Goal: Task Accomplishment & Management: Manage account settings

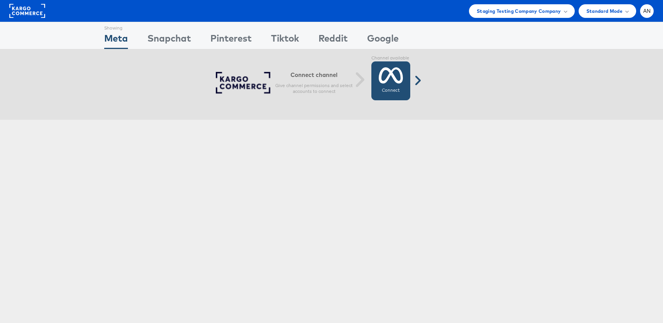
click at [407, 80] on link "Connect Connected" at bounding box center [391, 80] width 39 height 39
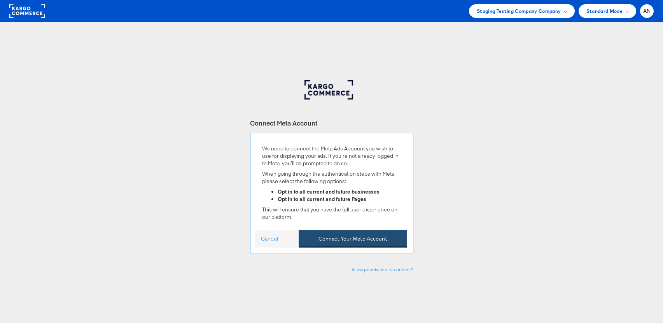
click at [374, 241] on button "Connect Your Meta Account" at bounding box center [353, 239] width 109 height 18
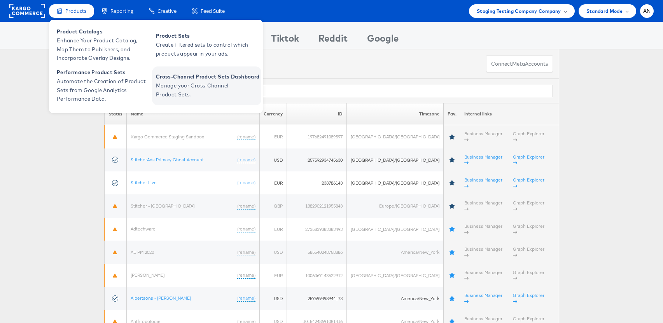
click at [201, 80] on span "Cross-Channel Product Sets Dashboard" at bounding box center [208, 76] width 104 height 9
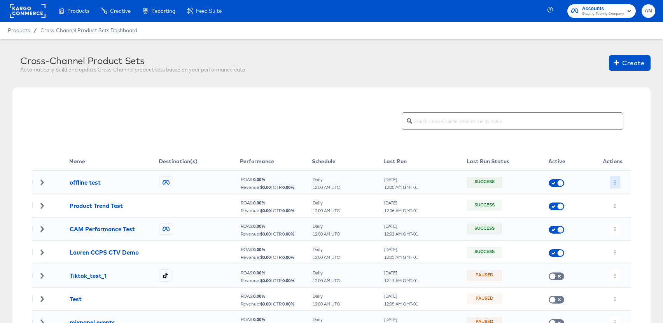
click at [617, 183] on button "button" at bounding box center [615, 182] width 11 height 12
click at [626, 196] on li "Edit" at bounding box center [631, 198] width 42 height 13
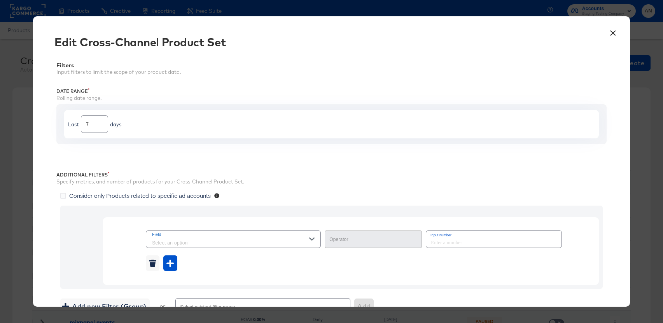
type input "Equal"
click at [613, 32] on button "×" at bounding box center [614, 31] width 14 height 14
